Goal: Obtain resource: Download file/media

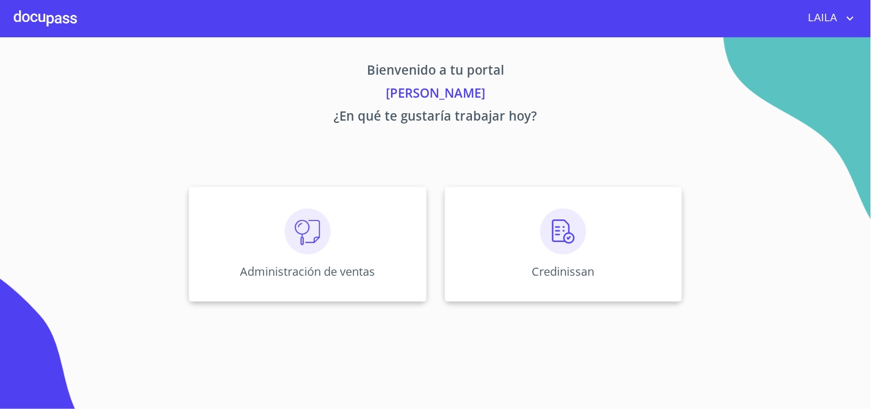
click at [668, 304] on div "Administración de ventas Credinissan" at bounding box center [436, 243] width 712 height 133
click at [530, 228] on div "Credinissan" at bounding box center [563, 244] width 237 height 115
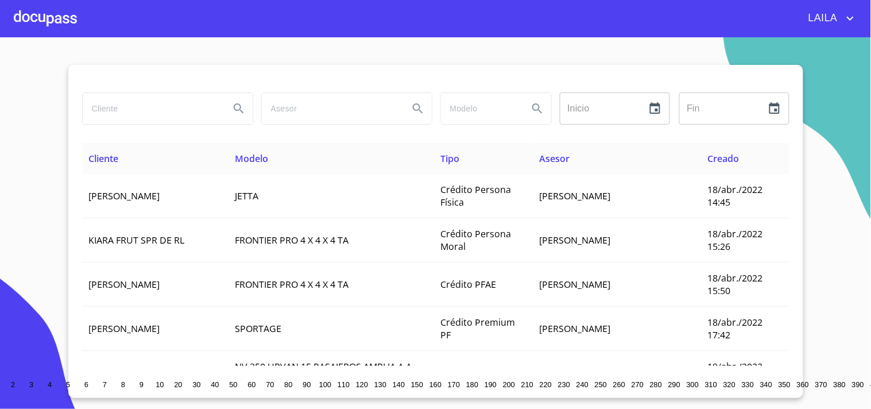
click at [149, 82] on div at bounding box center [435, 79] width 707 height 28
click at [140, 104] on input "search" at bounding box center [152, 108] width 138 height 31
type input "[PERSON_NAME]"
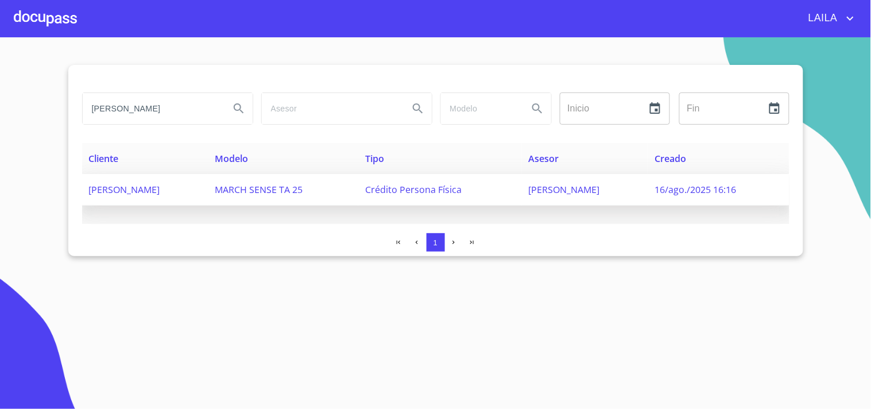
click at [128, 184] on span "[PERSON_NAME]" at bounding box center [124, 189] width 71 height 13
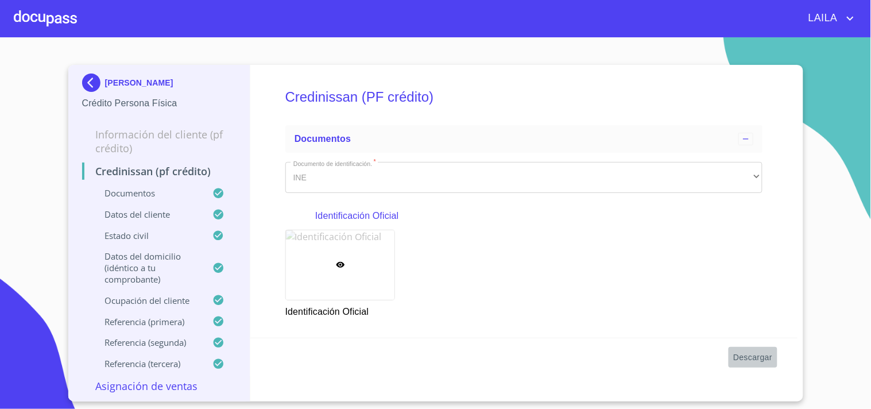
click at [768, 359] on span "Descargar" at bounding box center [752, 357] width 39 height 14
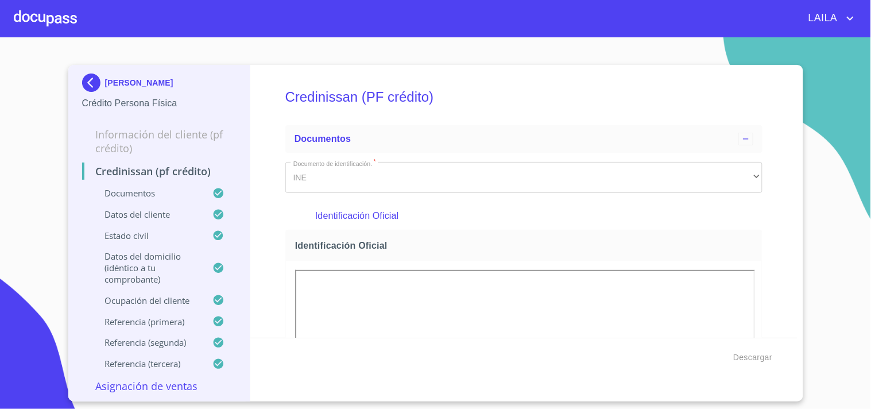
click at [90, 79] on img at bounding box center [93, 82] width 23 height 18
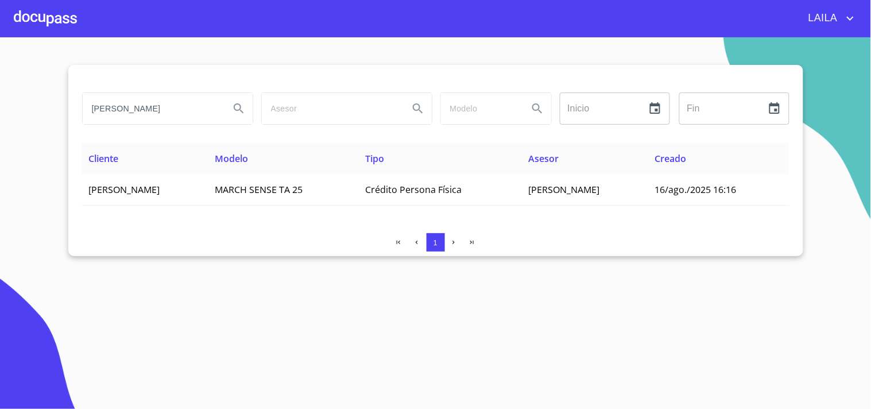
click at [152, 110] on input "[PERSON_NAME]" at bounding box center [152, 108] width 138 height 31
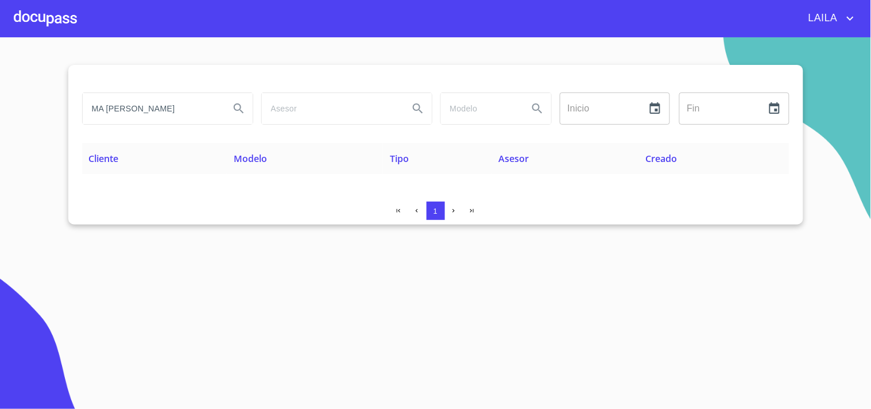
click at [203, 109] on input "MA [PERSON_NAME]" at bounding box center [152, 108] width 138 height 31
type input "MA. [PERSON_NAME]"
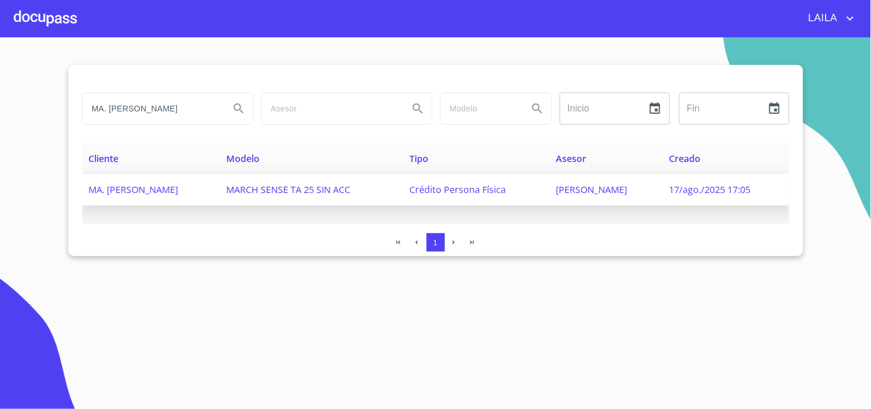
click at [156, 196] on td "MA. [PERSON_NAME]" at bounding box center [150, 190] width 137 height 32
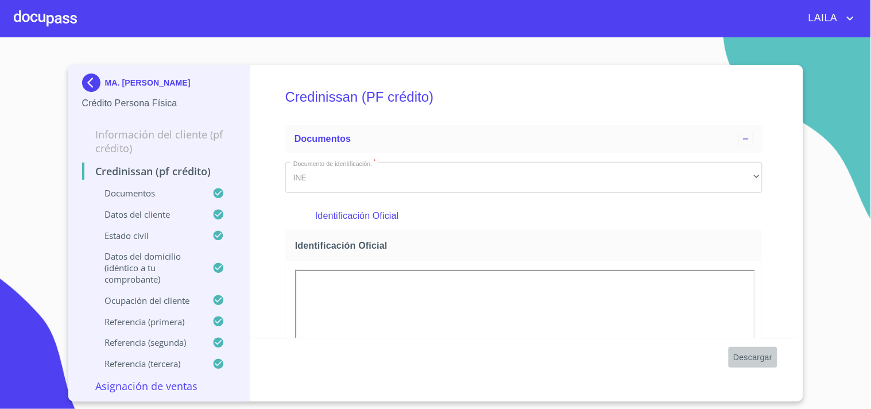
click at [761, 354] on span "Descargar" at bounding box center [752, 357] width 39 height 14
click at [747, 351] on span "Descargar" at bounding box center [752, 357] width 39 height 14
click at [88, 79] on img at bounding box center [93, 82] width 23 height 18
